Goal: Navigation & Orientation: Find specific page/section

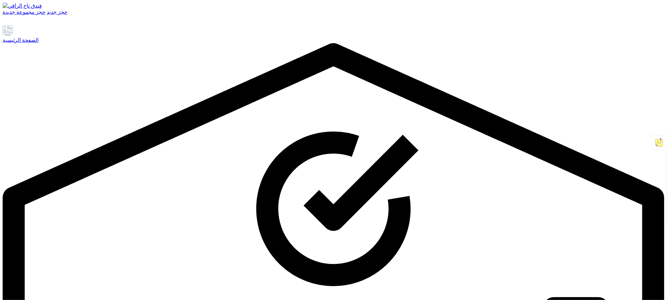
click at [39, 43] on font "الصفحة الرئيسية" at bounding box center [21, 40] width 36 height 6
click at [29, 43] on font "الصفحة الرئيسية" at bounding box center [21, 40] width 36 height 6
click at [34, 43] on font "الصفحة الرئيسية" at bounding box center [21, 40] width 36 height 6
click at [58, 43] on link "الصفحة الرئيسية" at bounding box center [334, 34] width 662 height 17
